Goal: Task Accomplishment & Management: Use online tool/utility

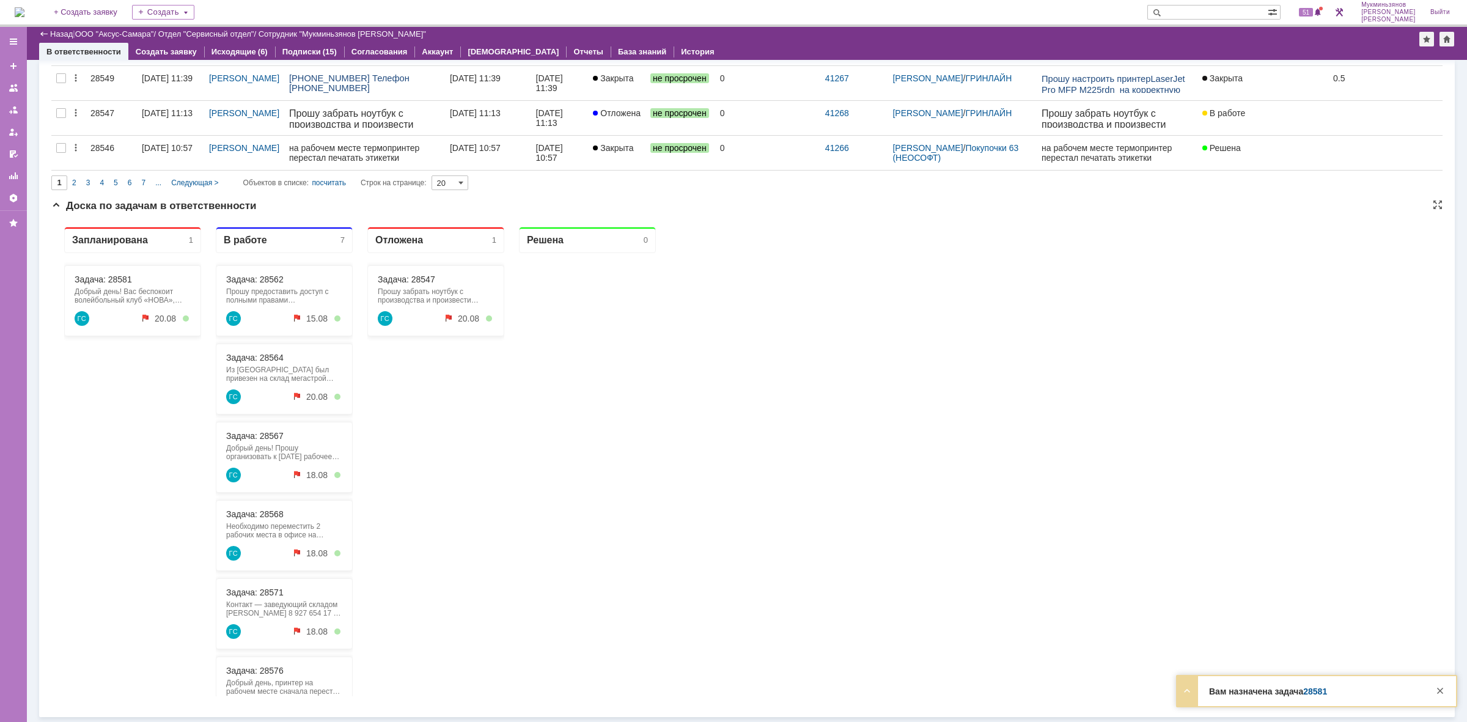
click at [119, 293] on div "Добрый день! Вас беспокоит волейбольный клуб «НОВА», [PERSON_NAME]. У меня возн…" at bounding box center [133, 295] width 116 height 17
click at [121, 276] on link "Задача: 28581" at bounding box center [103, 279] width 57 height 10
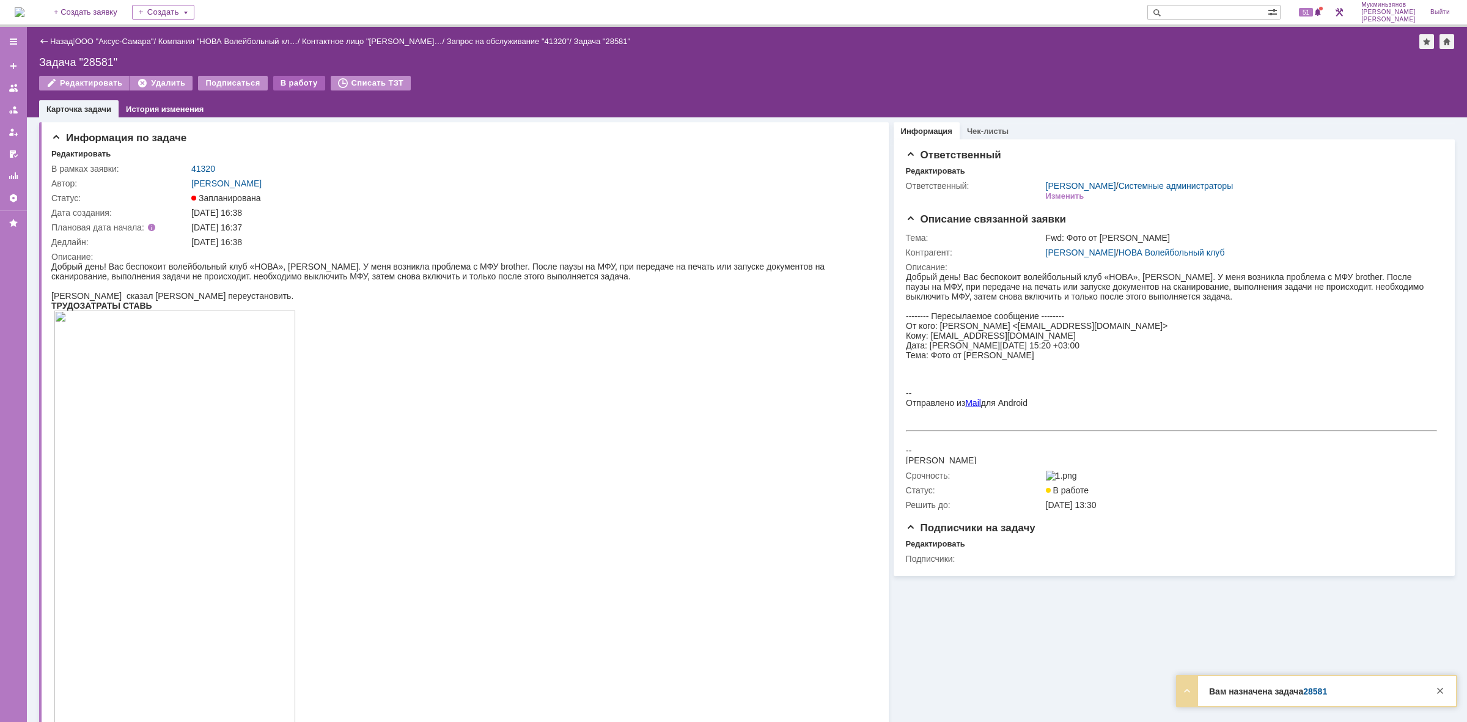
click at [285, 78] on div "В работу" at bounding box center [299, 83] width 52 height 15
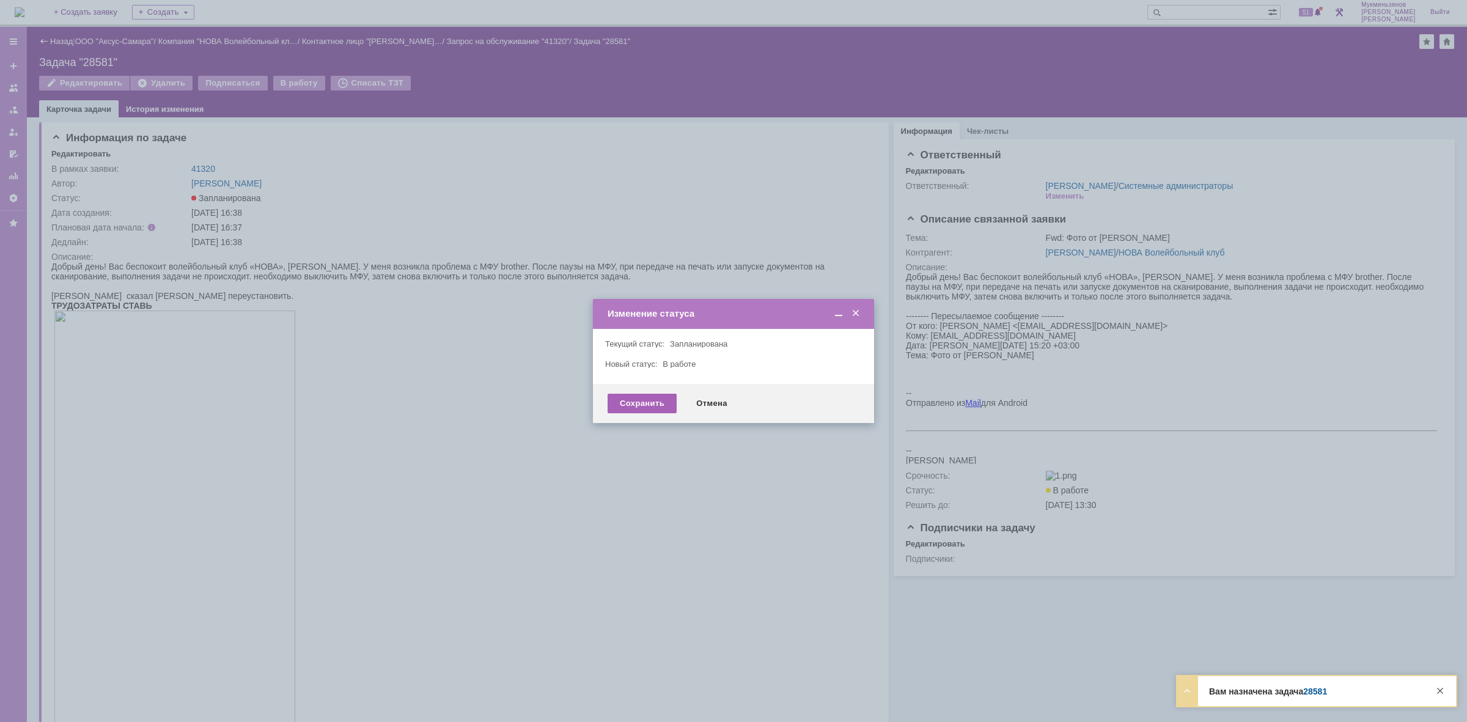
click at [639, 399] on div "Сохранить" at bounding box center [641, 404] width 69 height 20
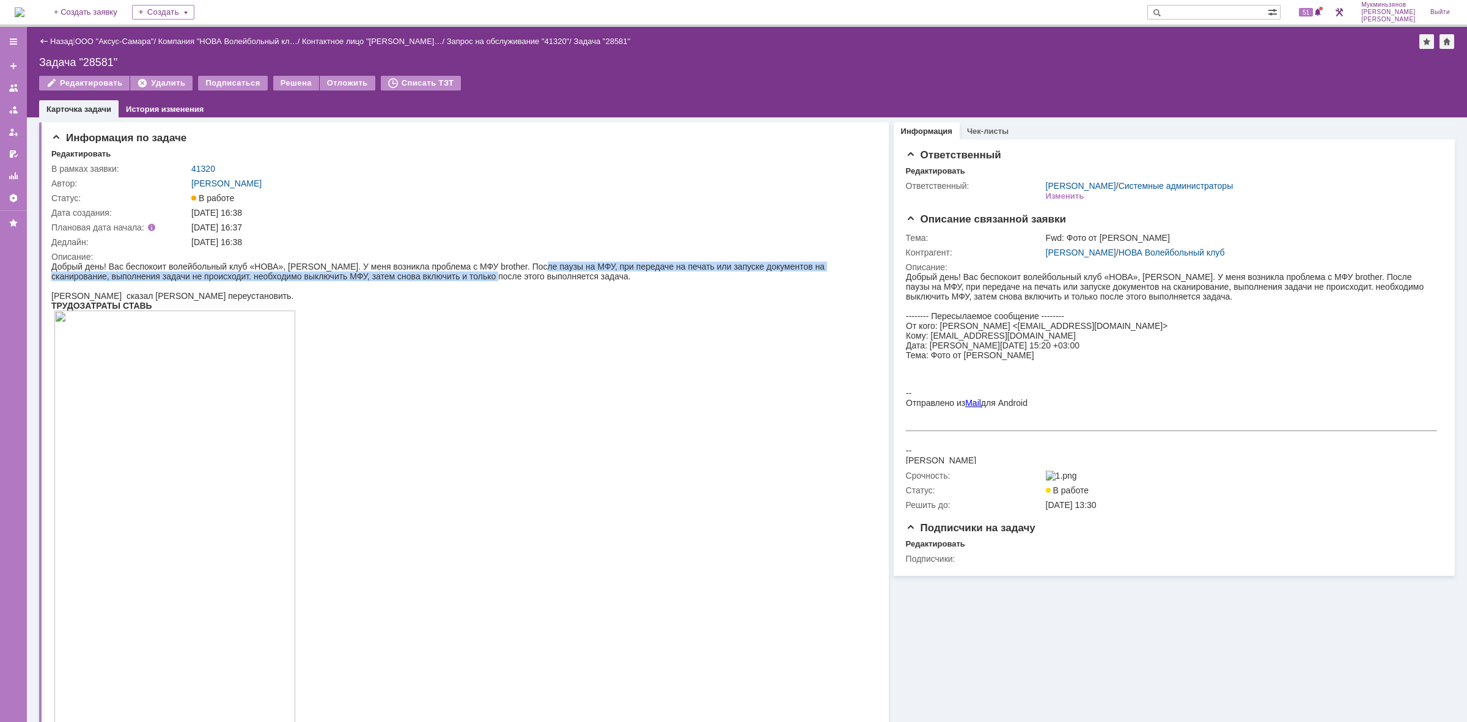
drag, startPoint x: 502, startPoint y: 271, endPoint x: 559, endPoint y: 266, distance: 56.4
click at [539, 268] on span "Добрый день! Вас беспокоит волейбольный клуб «НОВА», [PERSON_NAME]. У меня возн…" at bounding box center [437, 272] width 773 height 20
click at [587, 266] on span "Добрый день! Вас беспокоит волейбольный клуб «НОВА», [PERSON_NAME]. У меня возн…" at bounding box center [437, 272] width 773 height 20
click at [651, 266] on span "Добрый день! Вас беспокоит волейбольный клуб «НОВА», [PERSON_NAME]. У меня возн…" at bounding box center [437, 272] width 773 height 20
drag, startPoint x: 165, startPoint y: 278, endPoint x: 666, endPoint y: 280, distance: 501.1
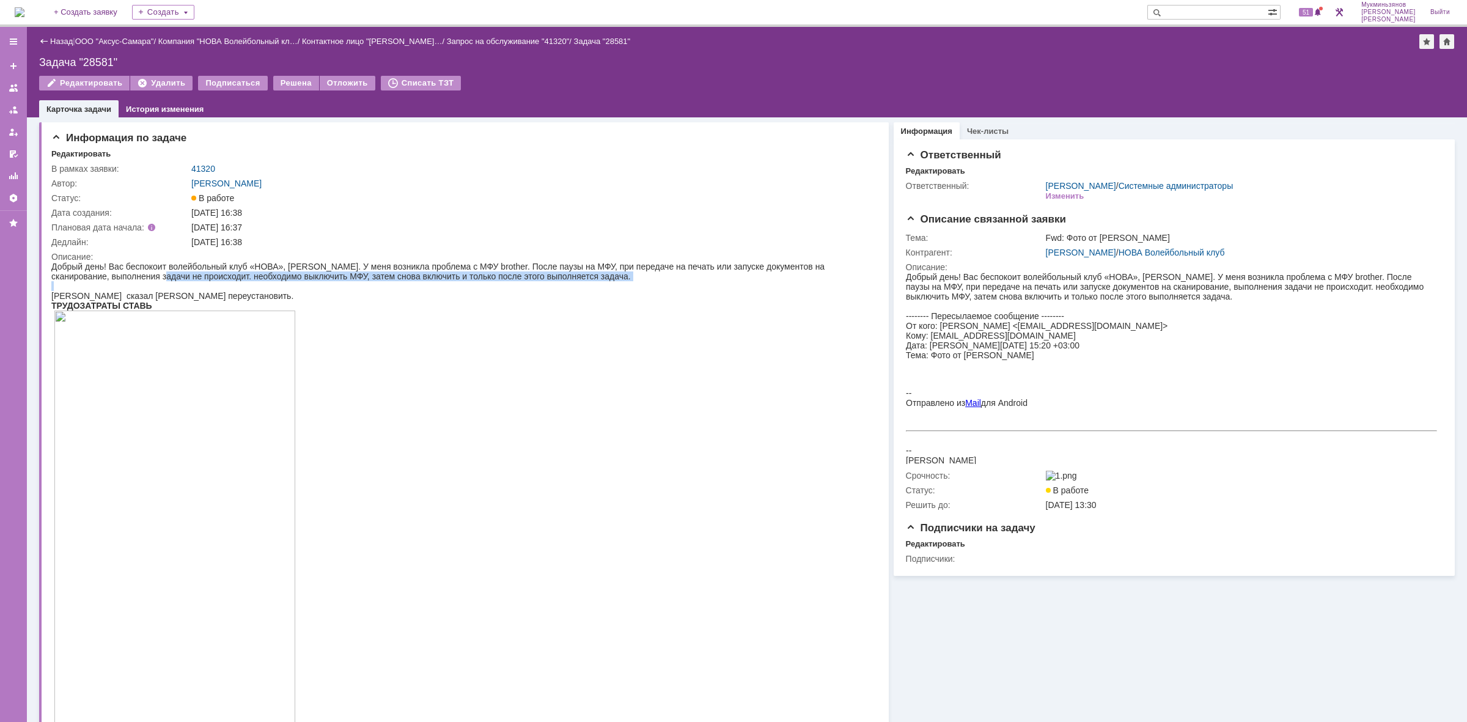
click at [666, 280] on body "Добрый день! Вас беспокоит волейбольный клуб «НОВА», [PERSON_NAME]. У меня возн…" at bounding box center [457, 501] width 812 height 478
click at [669, 291] on div "[PERSON_NAME] сказал [PERSON_NAME] переустановить." at bounding box center [457, 296] width 812 height 10
drag, startPoint x: 592, startPoint y: 262, endPoint x: 691, endPoint y: 262, distance: 98.4
click at [691, 262] on span "Добрый день! Вас беспокоит волейбольный клуб «НОВА», [PERSON_NAME]. У меня возн…" at bounding box center [437, 272] width 773 height 20
